Goal: Task Accomplishment & Management: Use online tool/utility

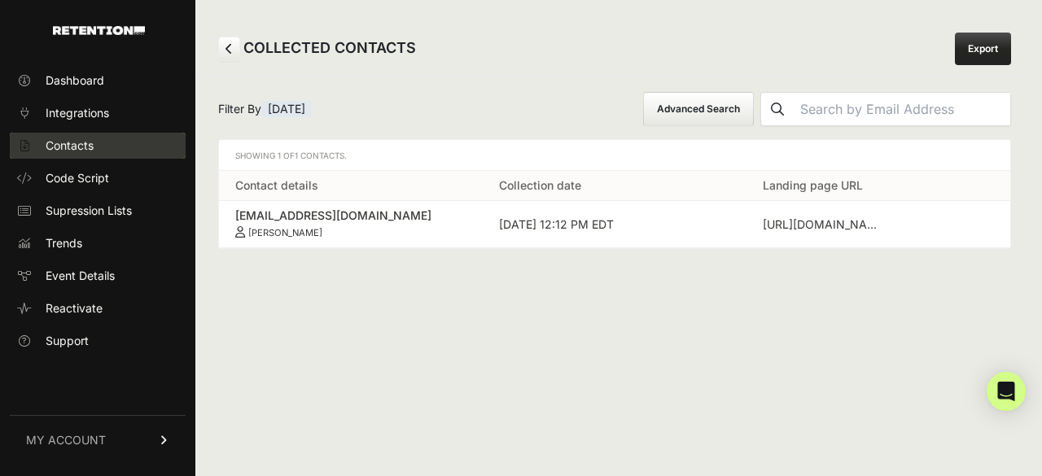
click at [76, 138] on span "Contacts" at bounding box center [70, 146] width 48 height 16
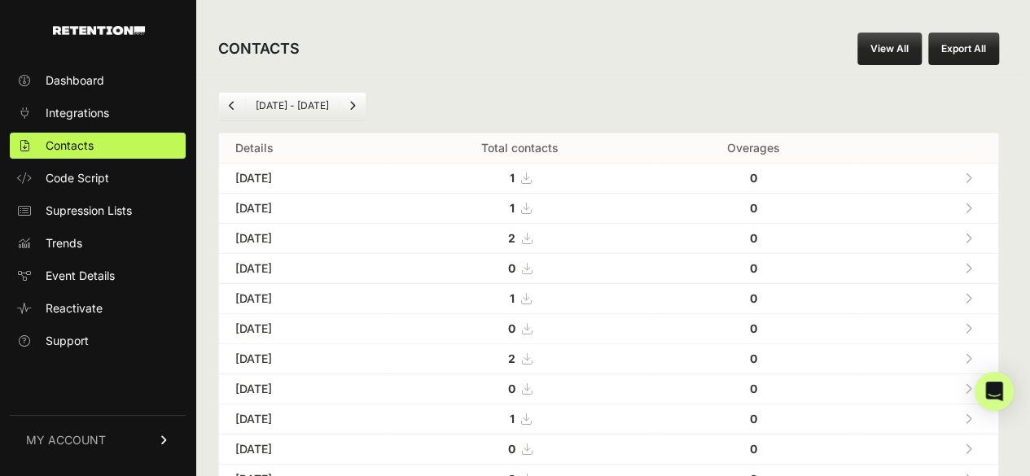
click at [972, 208] on icon at bounding box center [968, 208] width 7 height 11
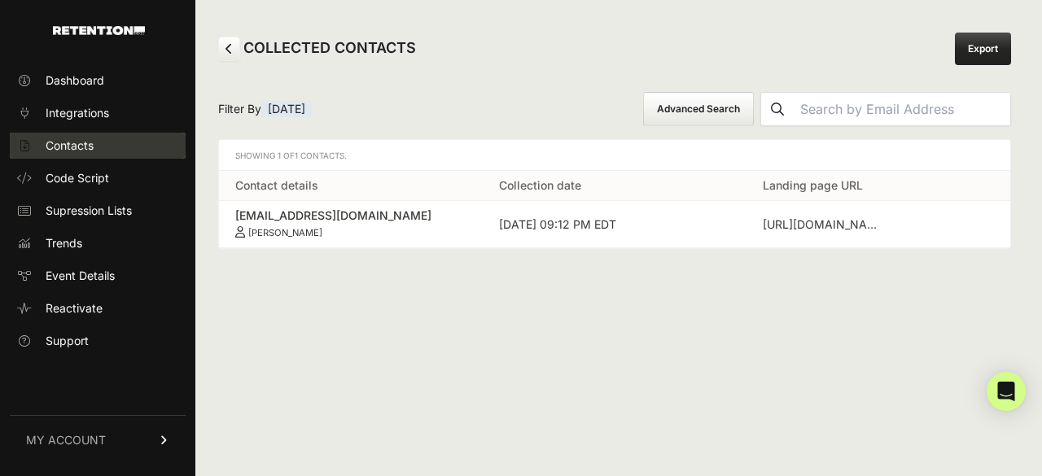
click at [98, 156] on link "Contacts" at bounding box center [98, 146] width 176 height 26
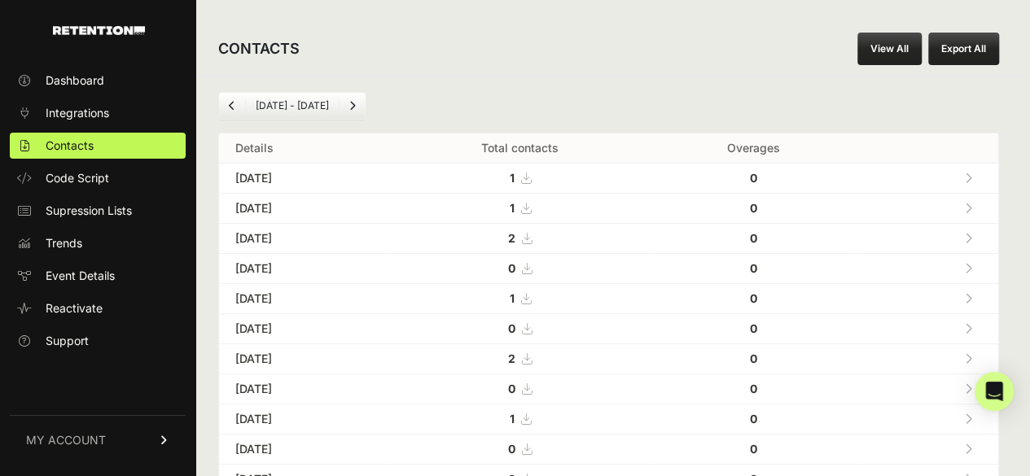
click at [972, 173] on icon at bounding box center [968, 178] width 7 height 11
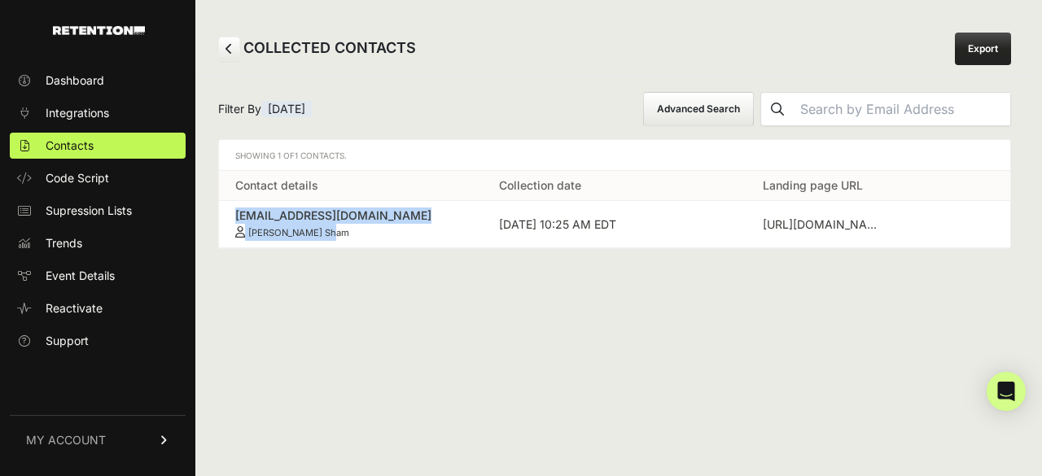
drag, startPoint x: 235, startPoint y: 209, endPoint x: 341, endPoint y: 235, distance: 109.8
click at [341, 235] on td "[EMAIL_ADDRESS][DOMAIN_NAME] [PERSON_NAME] Sham" at bounding box center [351, 224] width 264 height 47
copy link "[EMAIL_ADDRESS][DOMAIN_NAME] [PERSON_NAME] Sham"
click at [70, 144] on span "Contacts" at bounding box center [70, 146] width 48 height 16
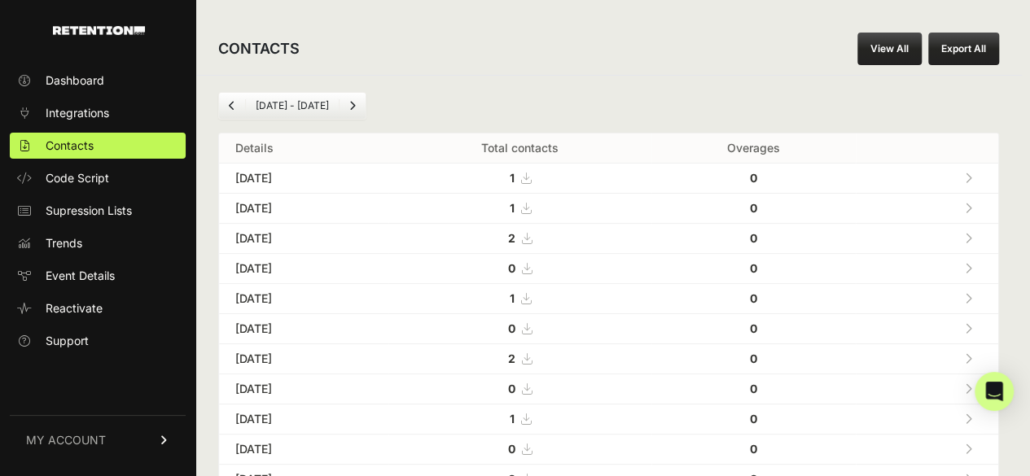
click at [972, 205] on icon at bounding box center [968, 208] width 7 height 11
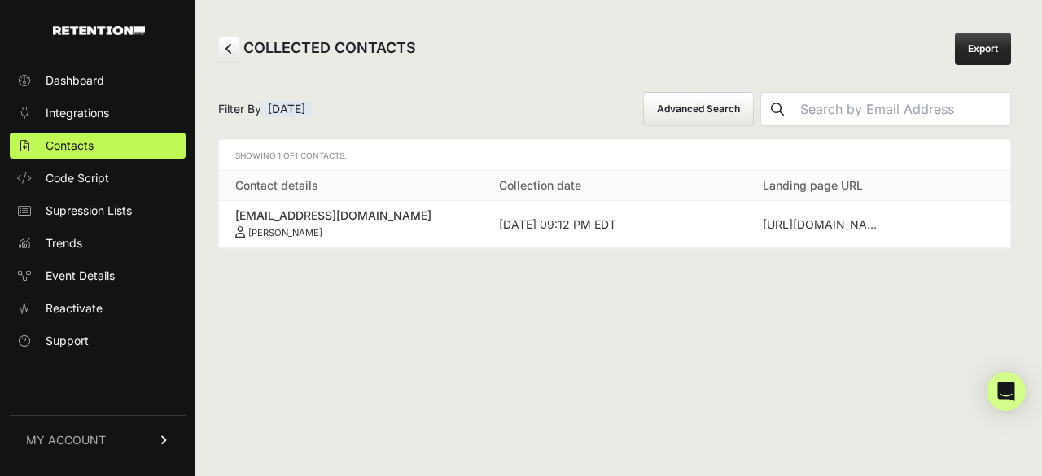
drag, startPoint x: 321, startPoint y: 225, endPoint x: 218, endPoint y: 217, distance: 102.9
click at [219, 217] on td "sgbarnett79@gmail.com Clayton Barnett" at bounding box center [351, 224] width 264 height 47
copy link "sgbarnett79@gmail.com Clayton Barnett"
